Goal: Check status: Check status

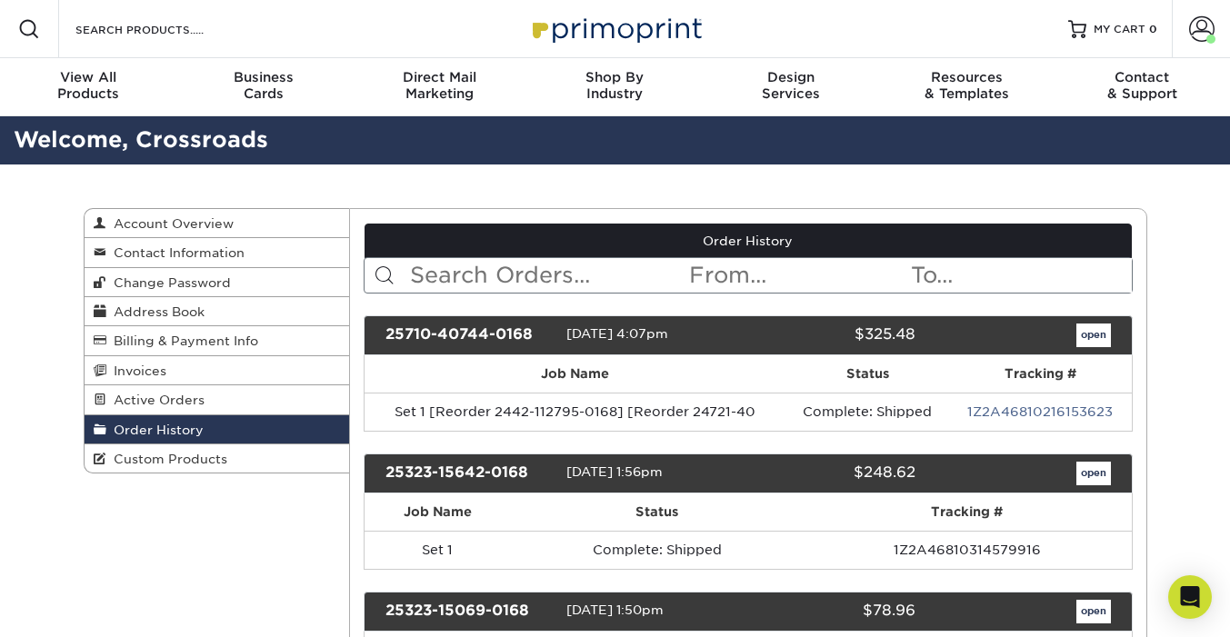
click at [543, 275] on input "text" at bounding box center [547, 275] width 279 height 35
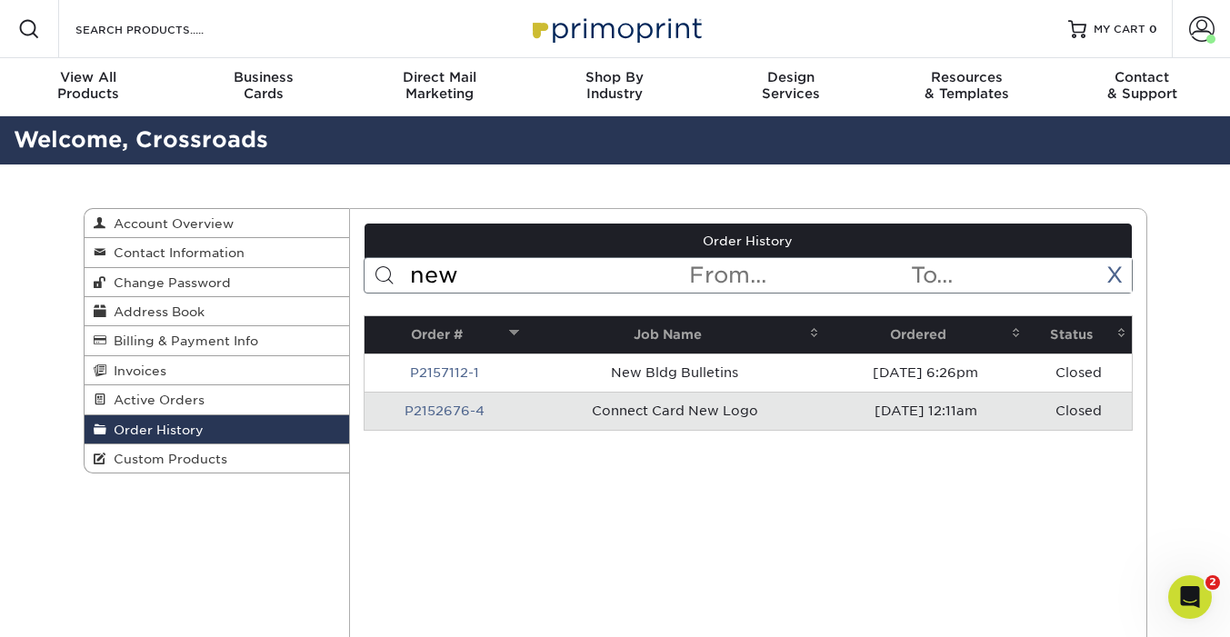
type input "new"
click at [551, 404] on td "Connect Card New Logo" at bounding box center [674, 411] width 301 height 38
click at [453, 407] on link "P2152676-4" at bounding box center [444, 411] width 80 height 15
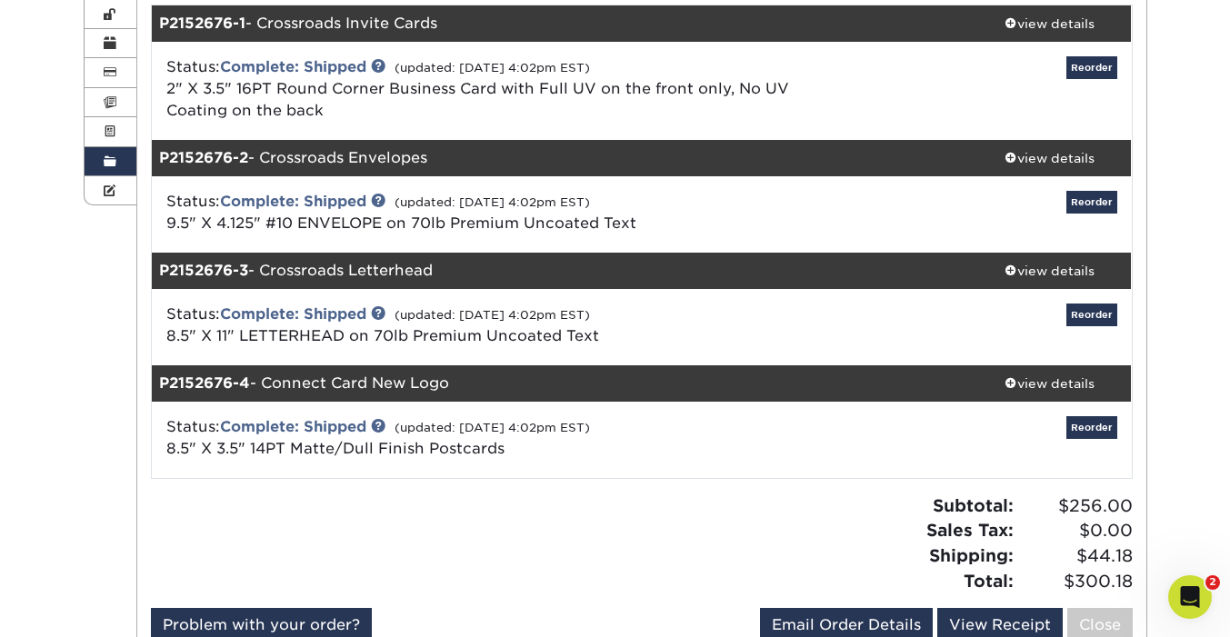
scroll to position [269, 0]
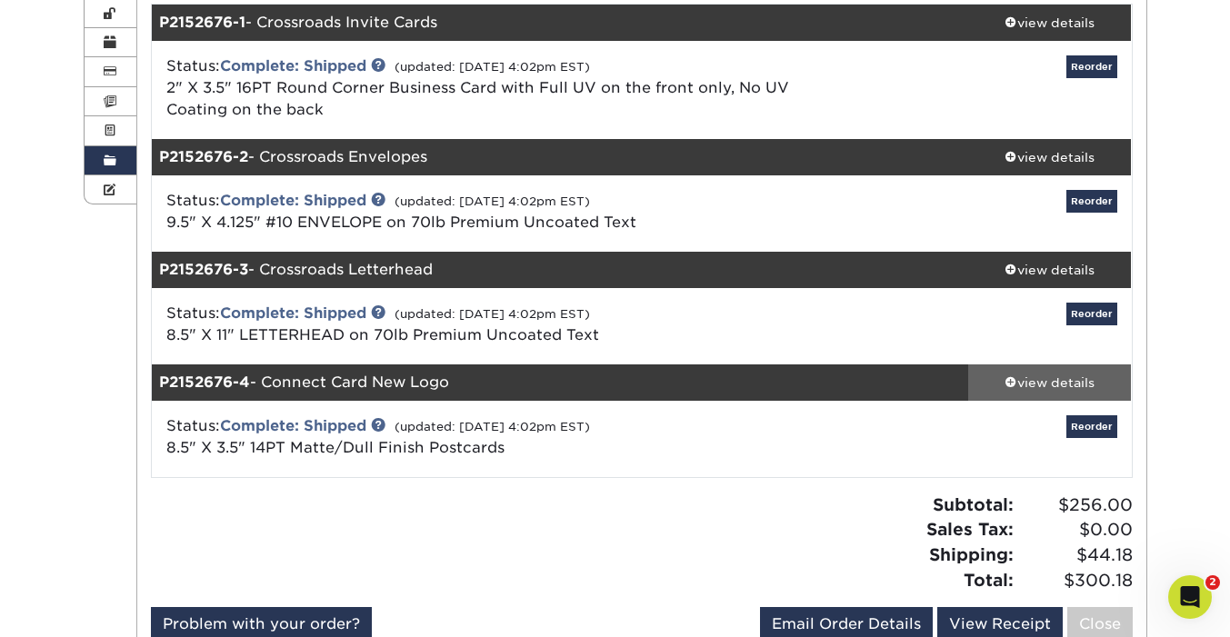
click at [1071, 386] on div "view details" at bounding box center [1050, 383] width 164 height 18
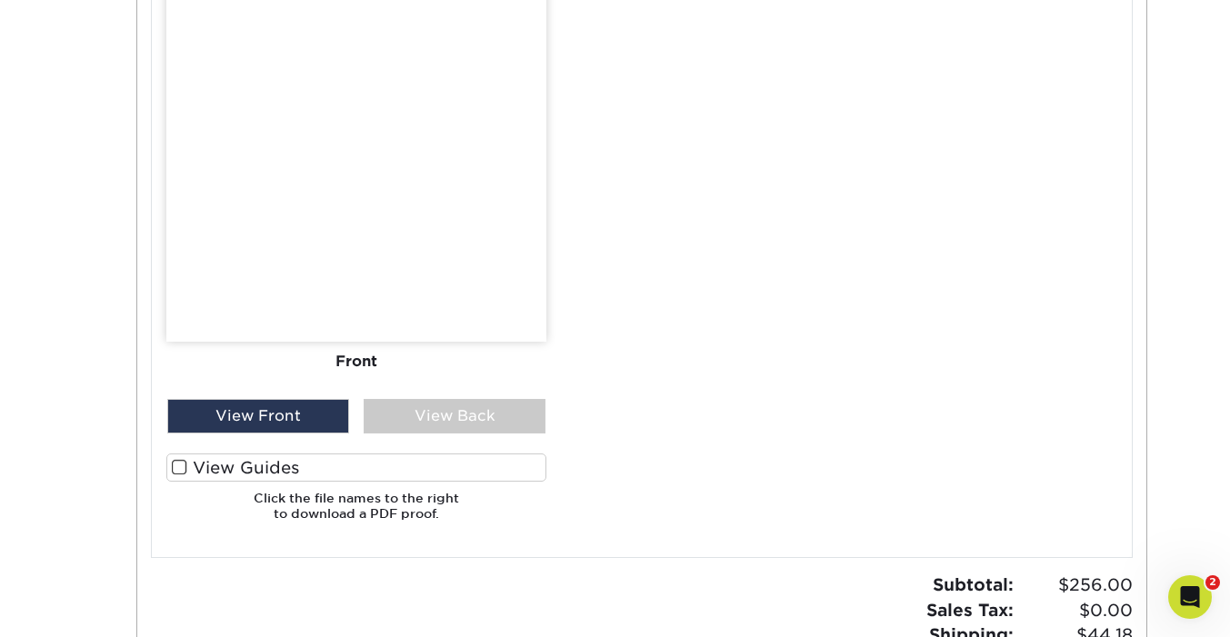
scroll to position [1686, 0]
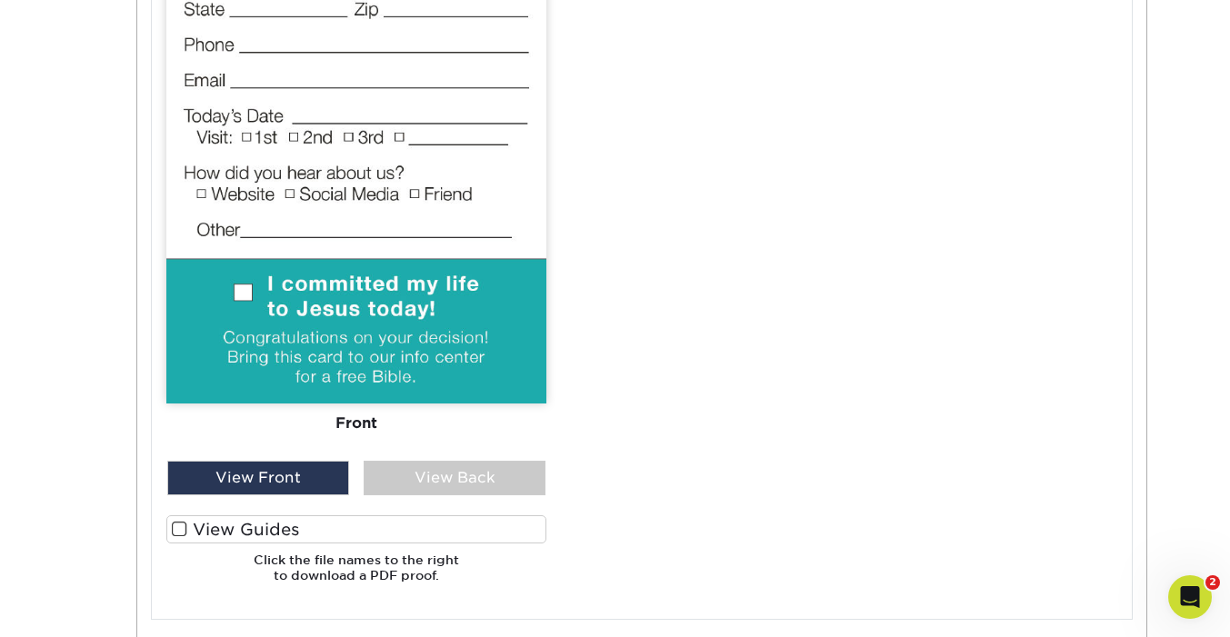
click at [444, 485] on div "View Back" at bounding box center [455, 478] width 182 height 35
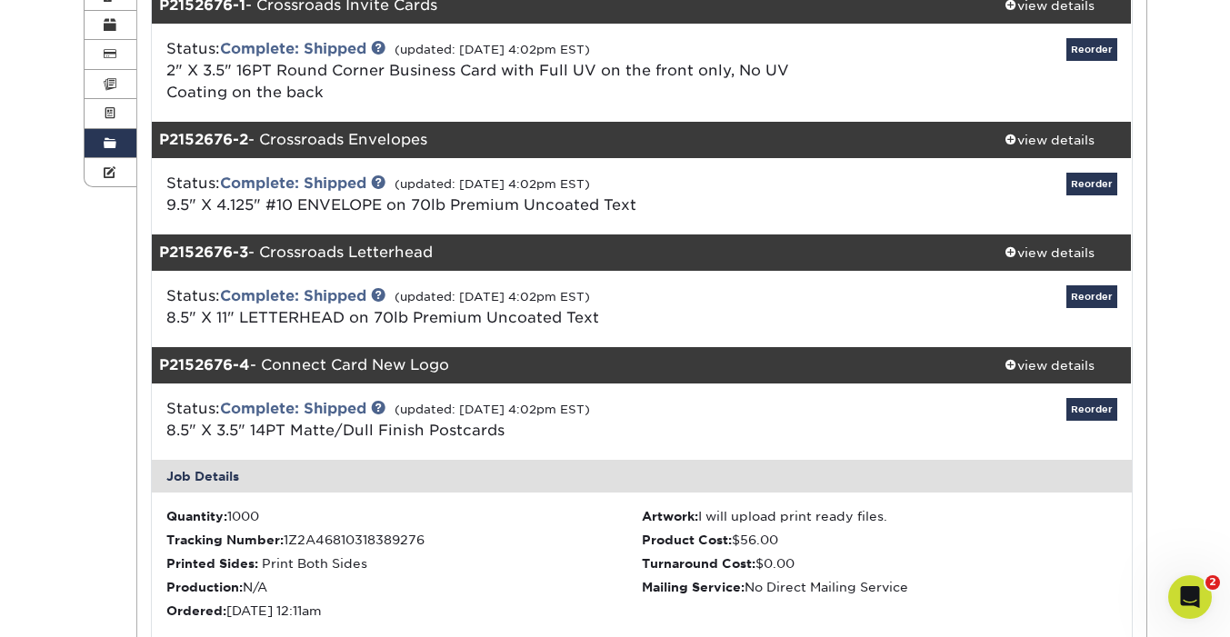
scroll to position [285, 0]
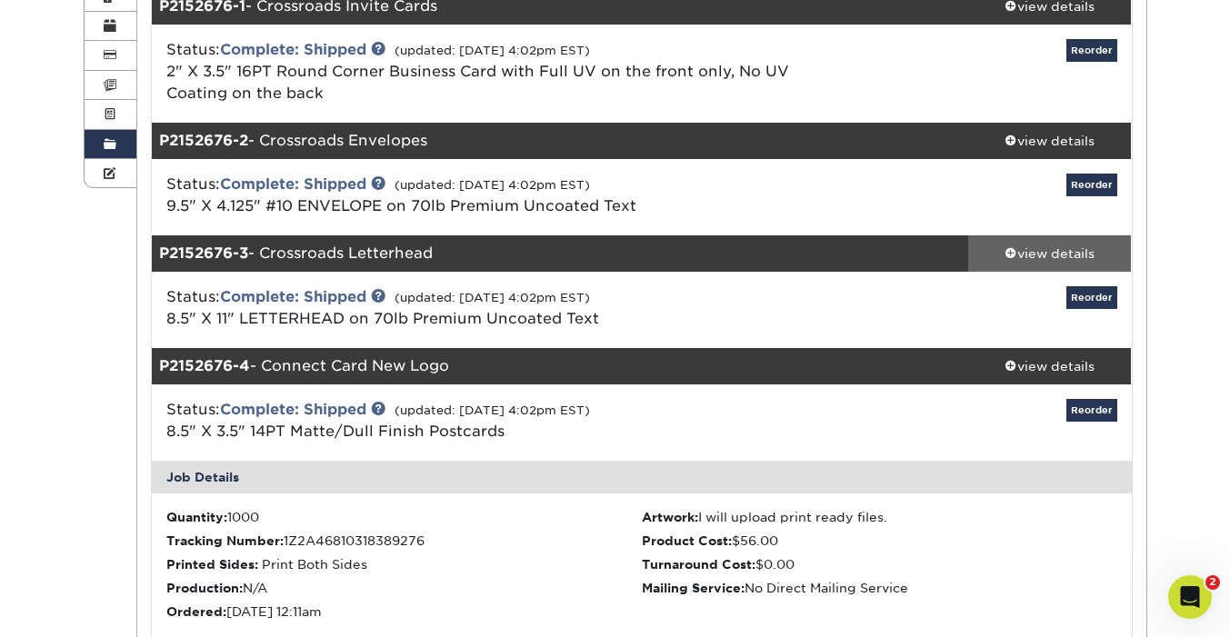
click at [1019, 258] on div "view details" at bounding box center [1050, 253] width 164 height 18
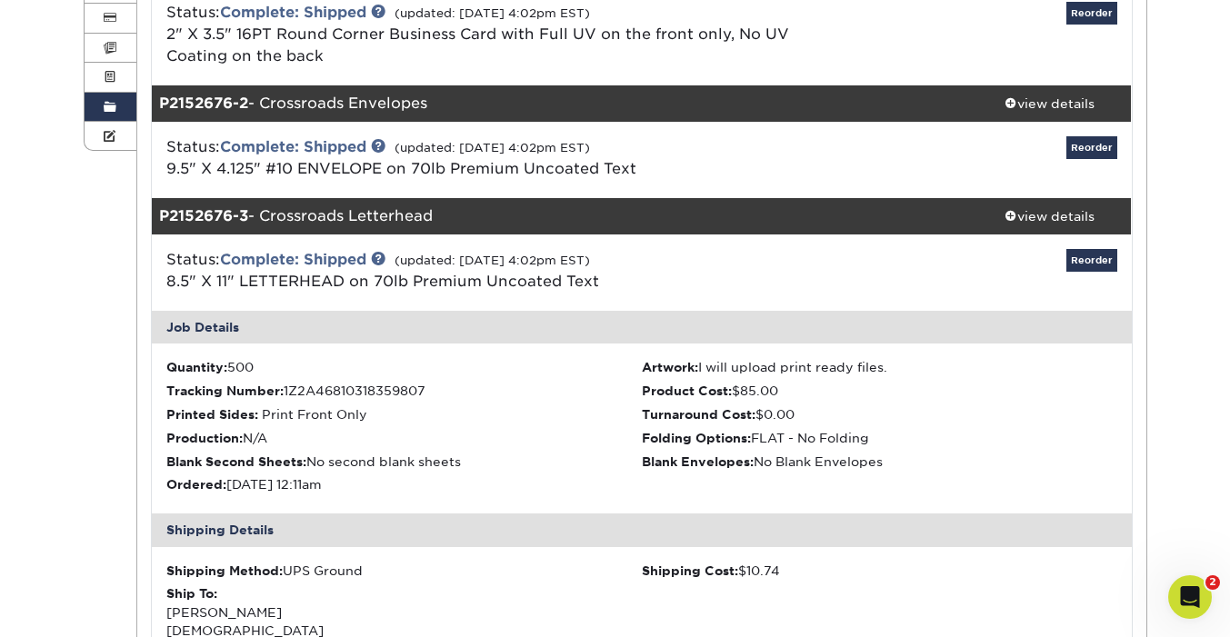
scroll to position [208, 0]
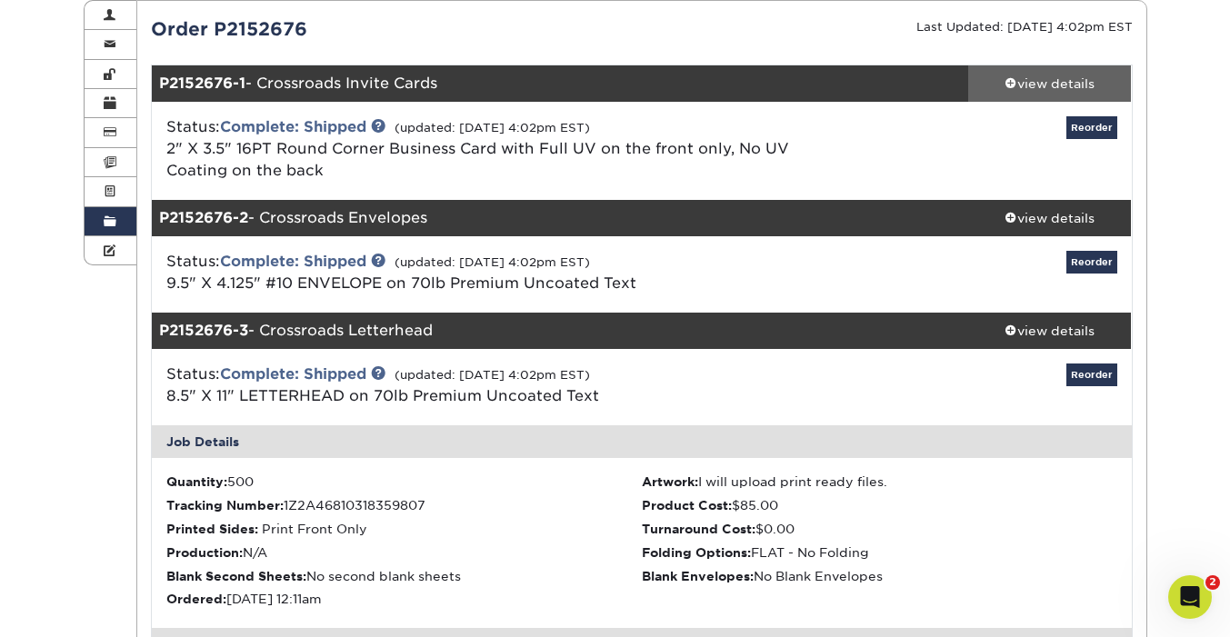
click at [1034, 80] on div "view details" at bounding box center [1050, 84] width 164 height 18
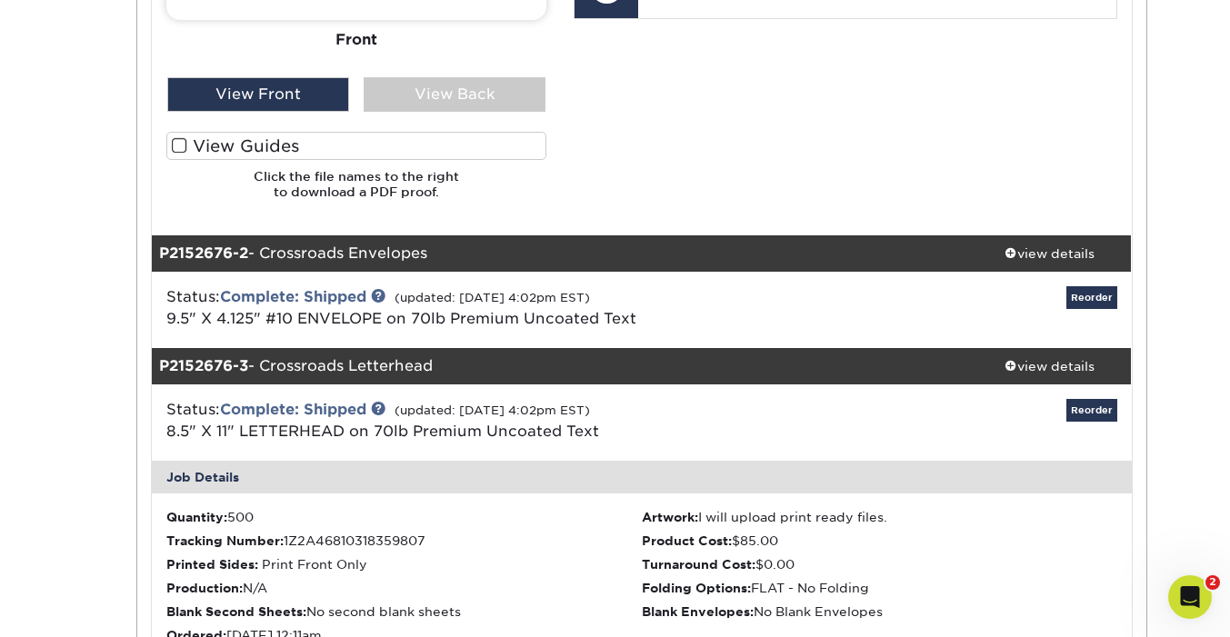
scroll to position [1046, 0]
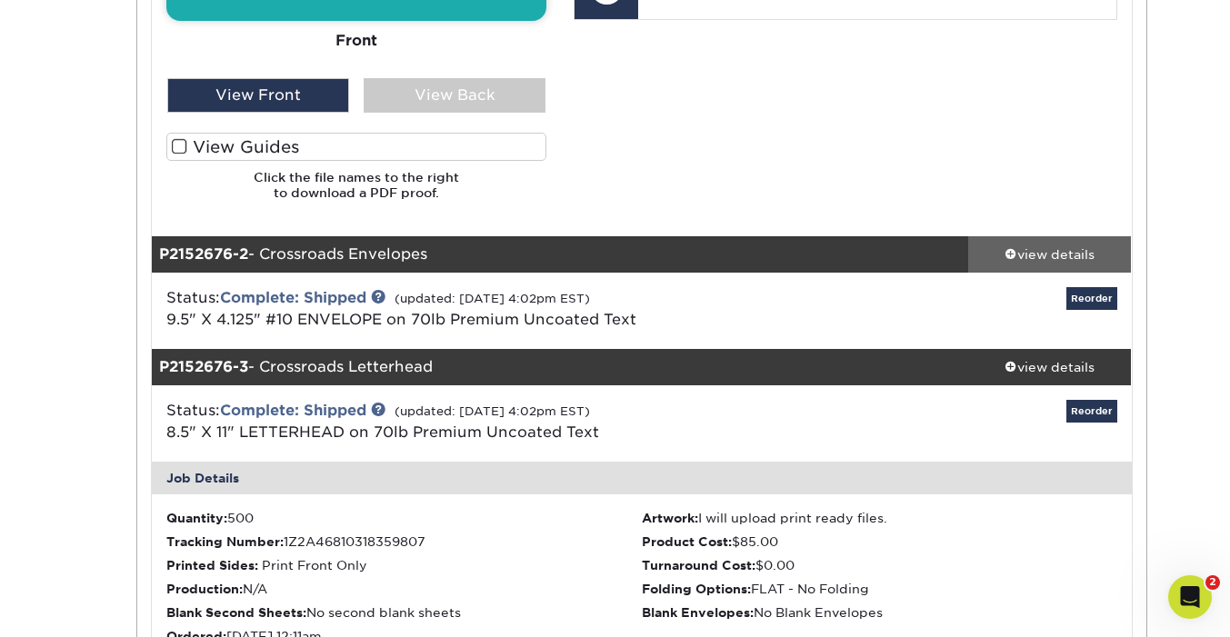
click at [1060, 247] on div "view details" at bounding box center [1050, 254] width 164 height 18
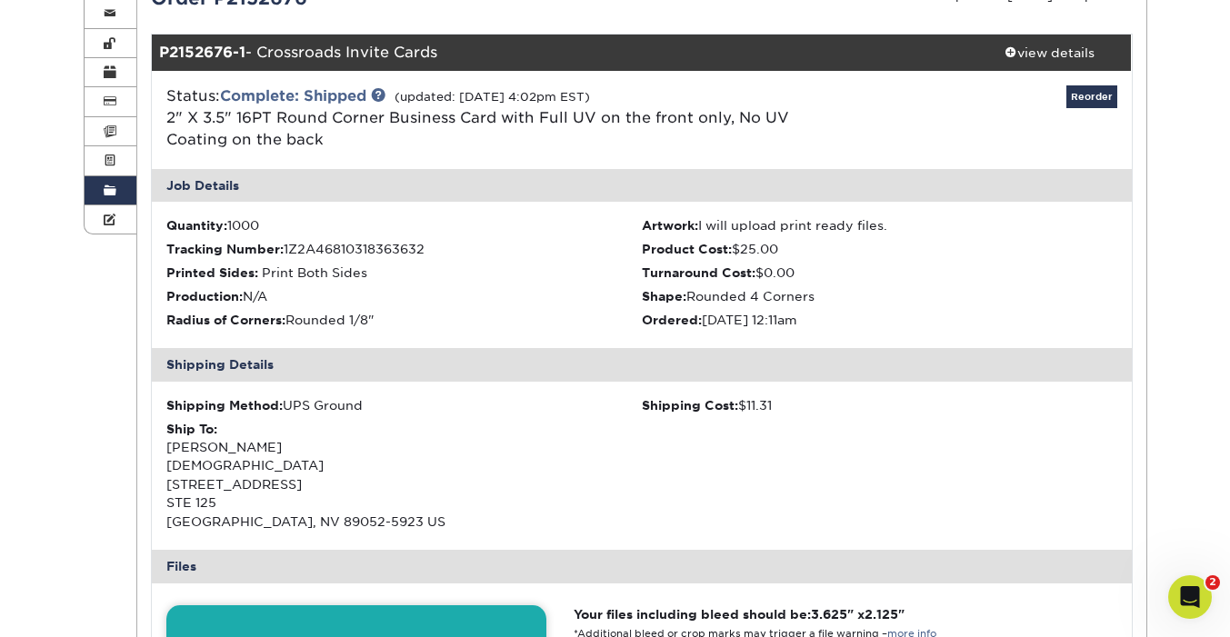
scroll to position [0, 0]
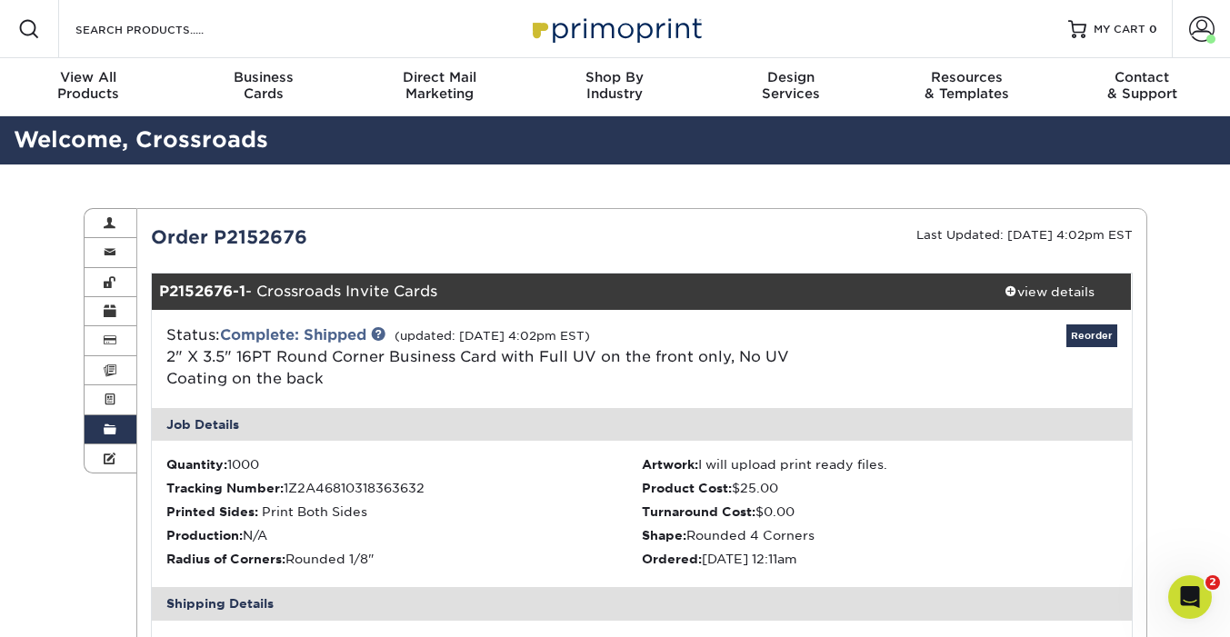
click at [113, 427] on span at bounding box center [110, 430] width 13 height 15
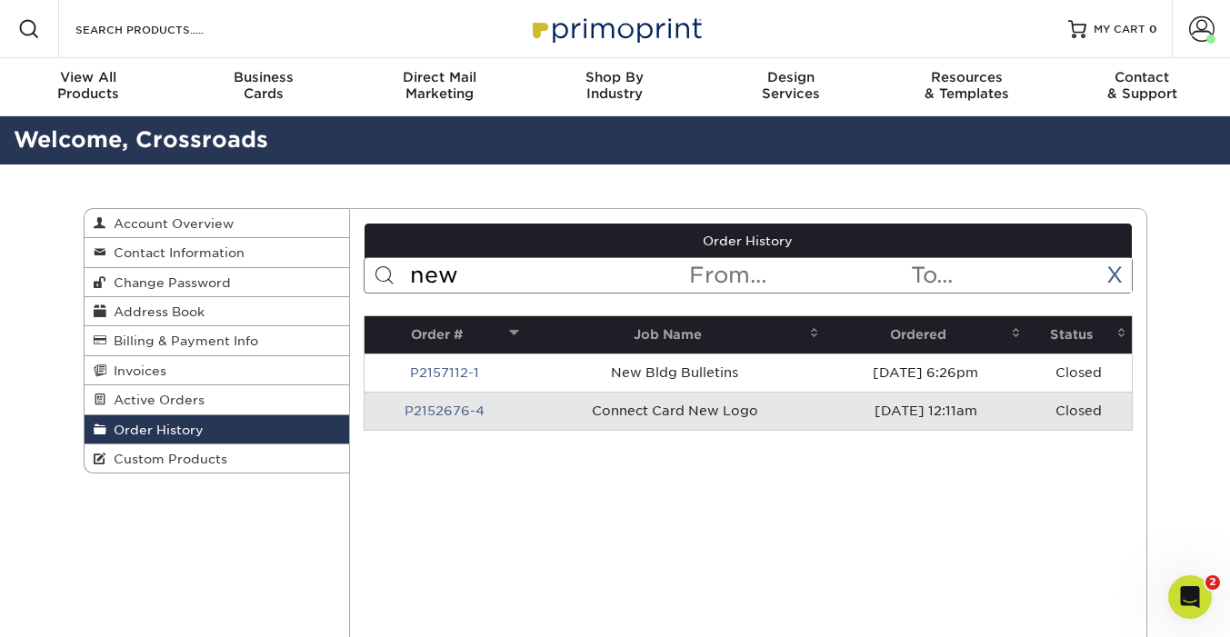
click at [161, 437] on span "Order History" at bounding box center [154, 430] width 97 height 15
click at [1111, 279] on link "X" at bounding box center [1114, 275] width 16 height 26
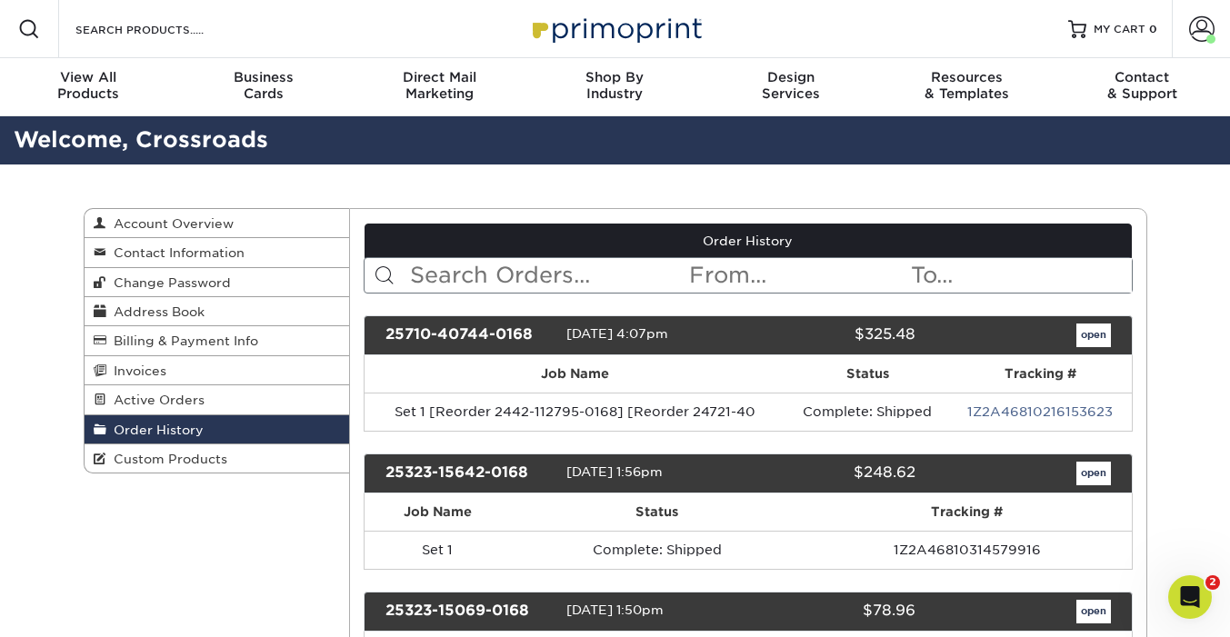
click at [459, 283] on input "text" at bounding box center [547, 275] width 279 height 35
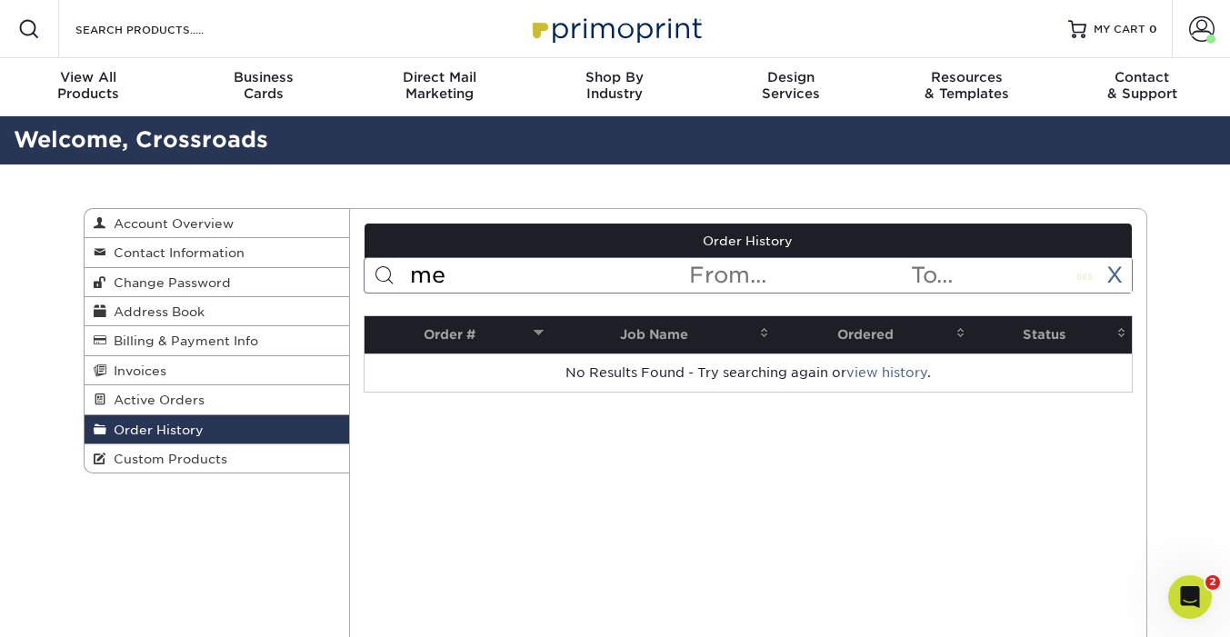
type input "m"
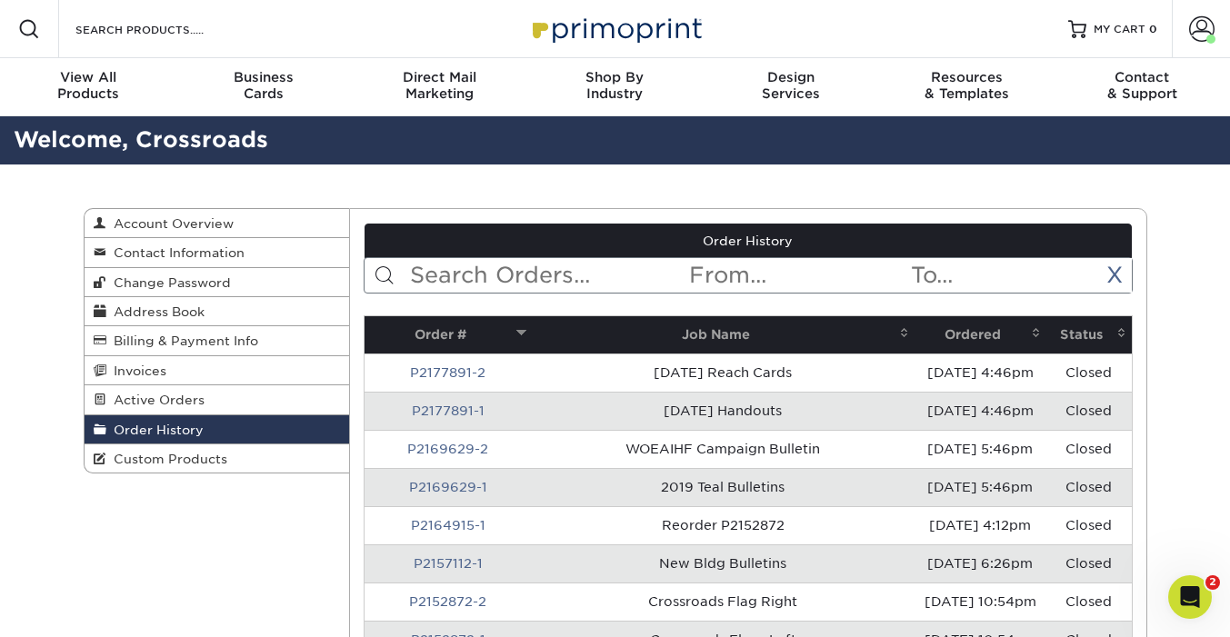
click at [1188, 608] on div "Open Intercom Messenger" at bounding box center [1187, 594] width 60 height 60
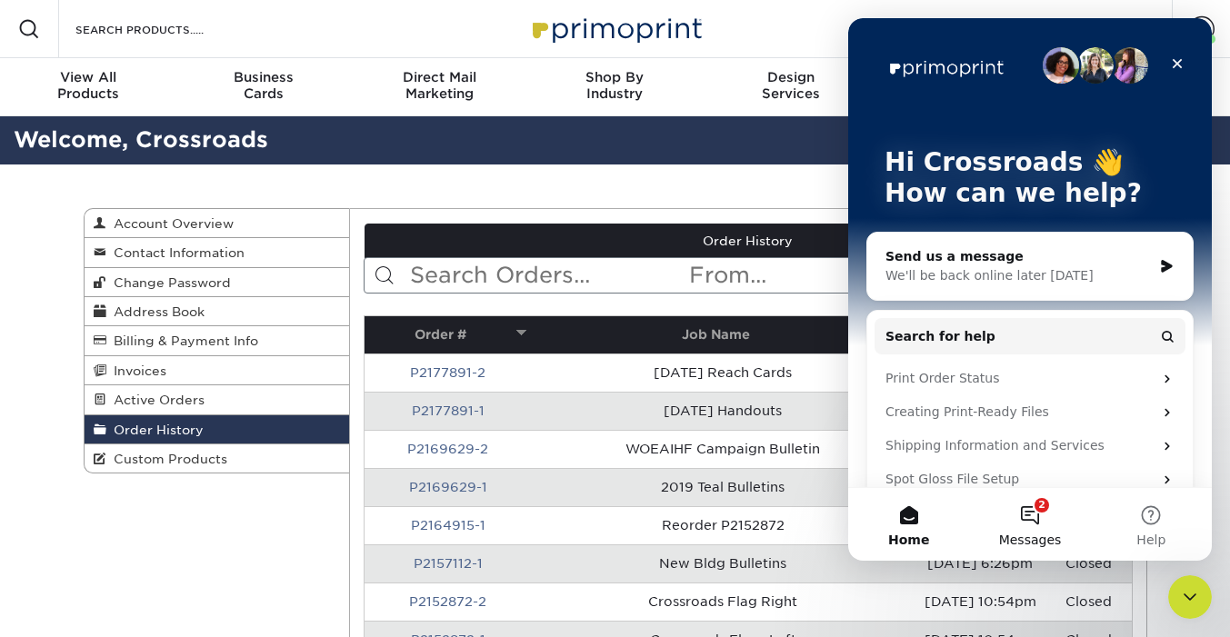
click at [1044, 524] on button "2 Messages" at bounding box center [1029, 524] width 121 height 73
